Goal: Navigation & Orientation: Find specific page/section

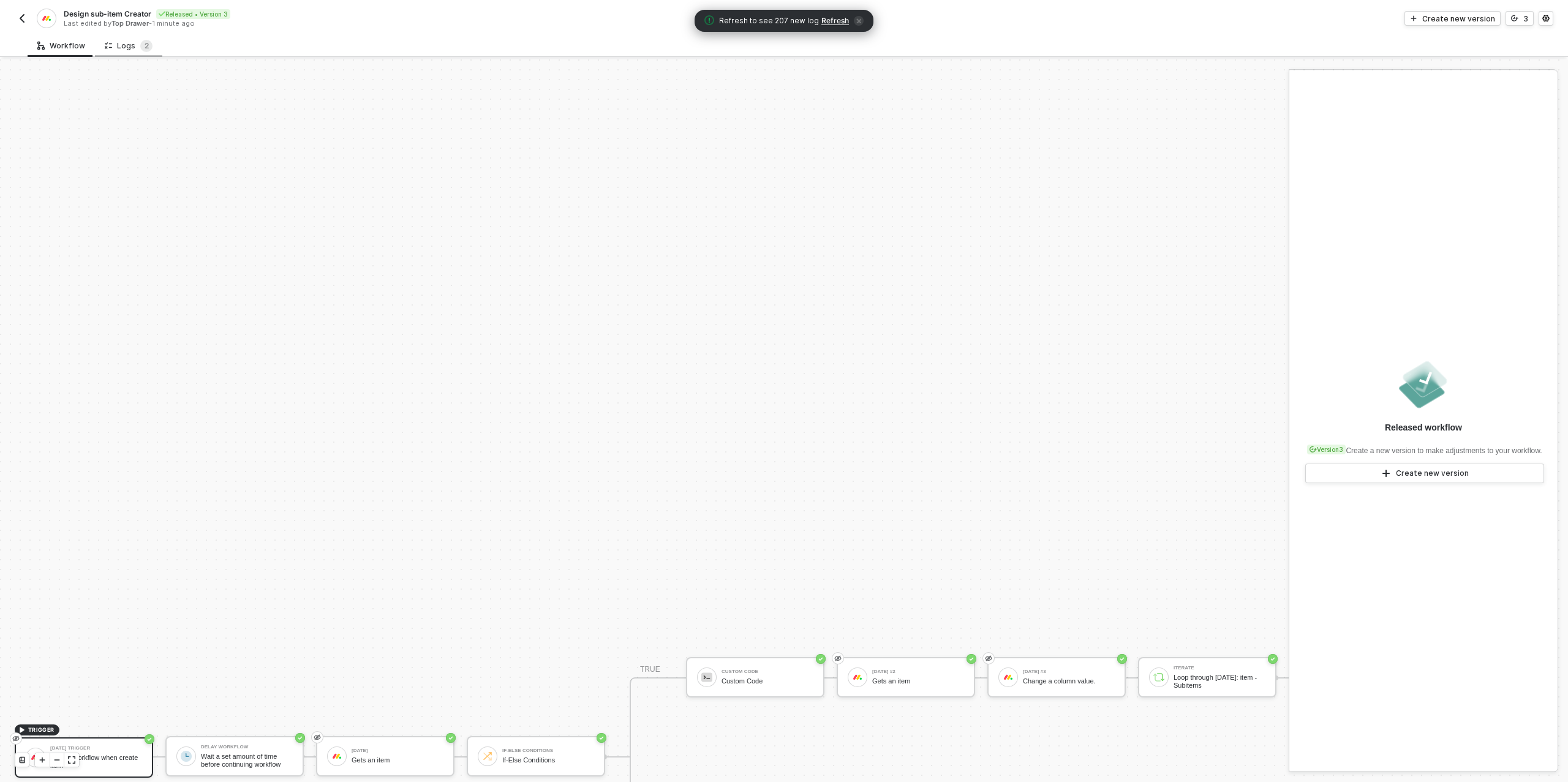
scroll to position [349, 498]
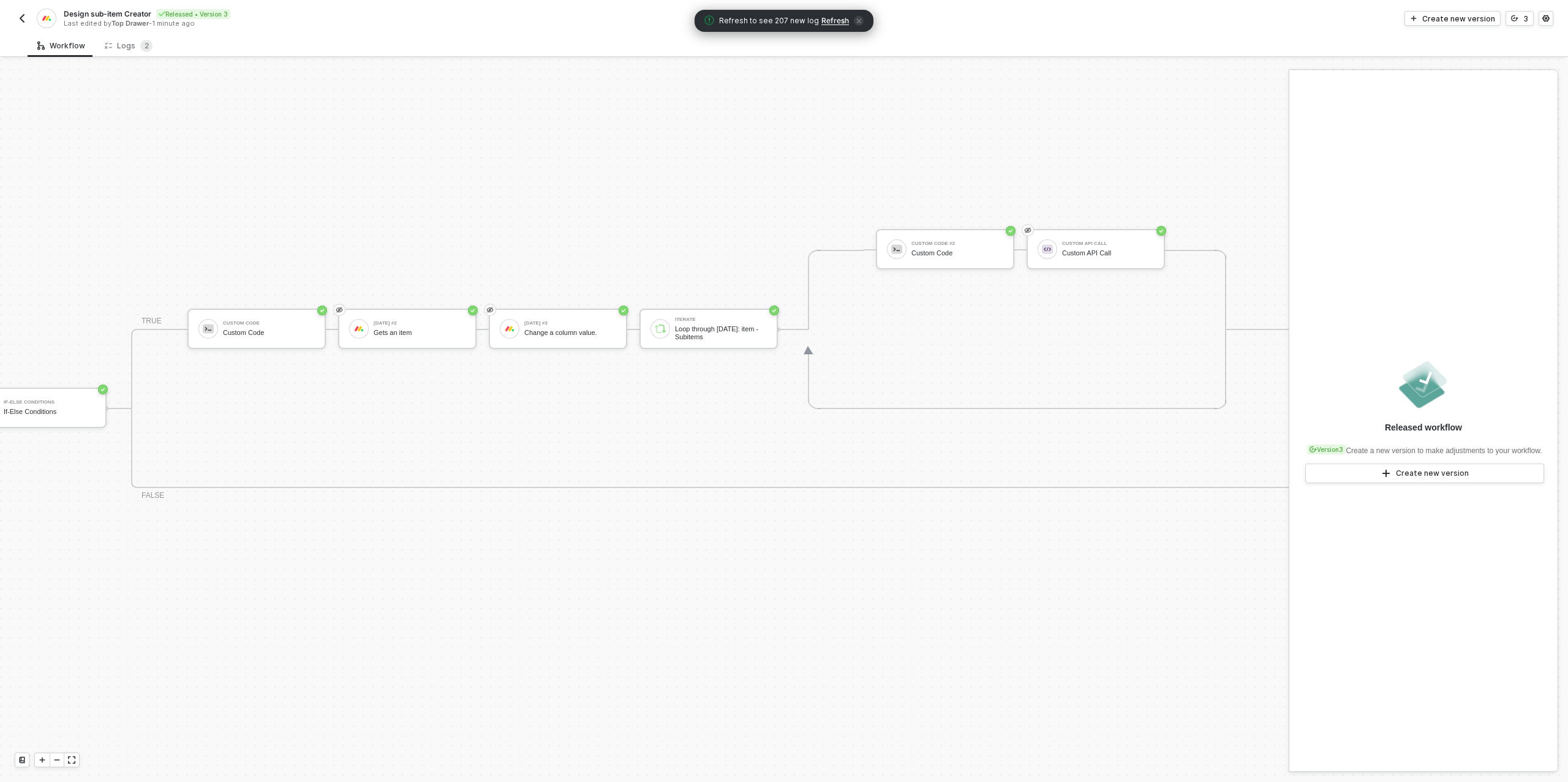
click at [839, 21] on span "Refresh" at bounding box center [835, 21] width 28 height 10
click at [18, 24] on button "button" at bounding box center [22, 18] width 15 height 15
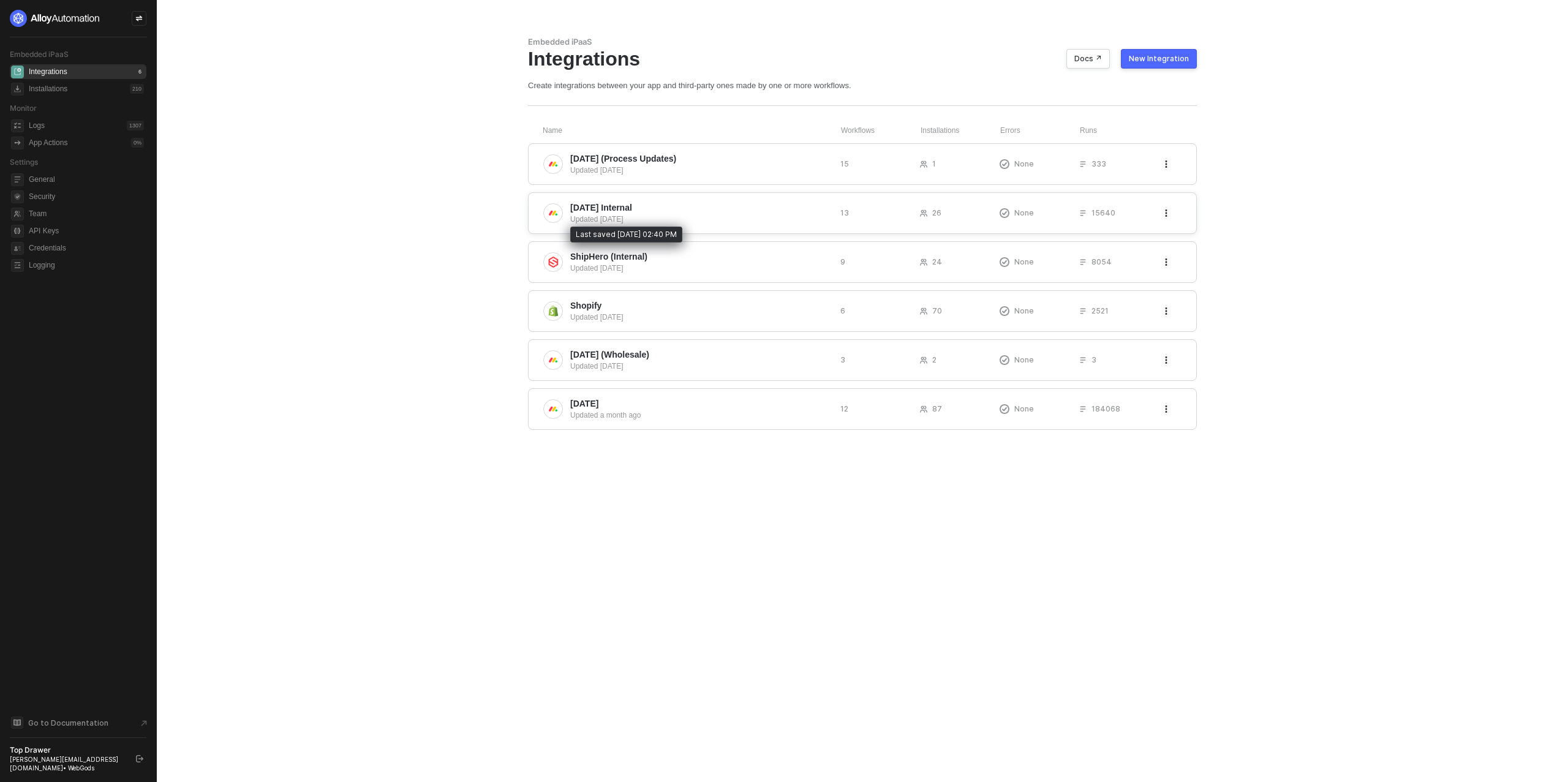
click at [634, 217] on div "Updated [DATE]" at bounding box center [700, 218] width 260 height 11
